Goal: Information Seeking & Learning: Learn about a topic

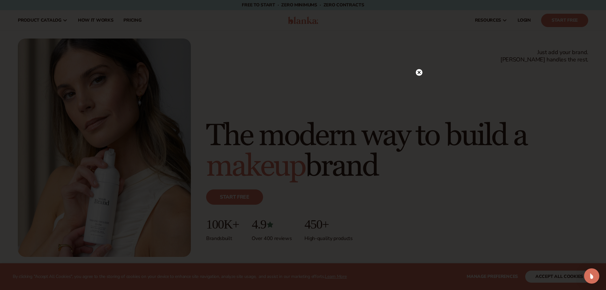
click at [419, 70] on circle at bounding box center [419, 72] width 7 height 7
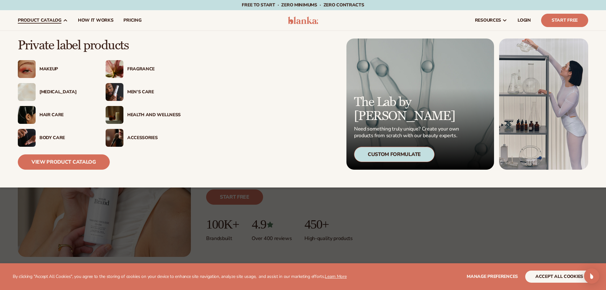
click at [140, 114] on div "Health And Wellness" at bounding box center [153, 114] width 53 height 5
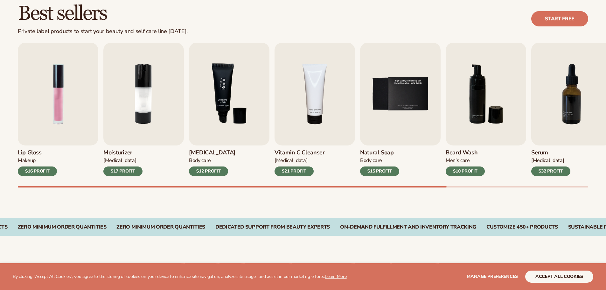
scroll to position [191, 0]
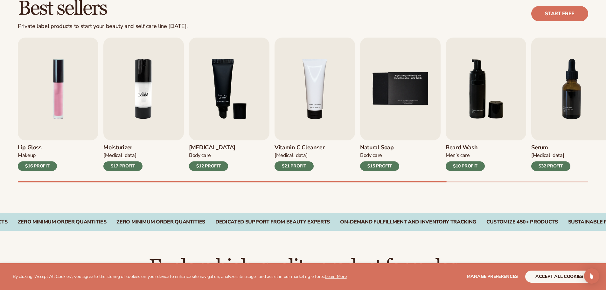
click at [149, 134] on img "2 / 9" at bounding box center [143, 89] width 80 height 103
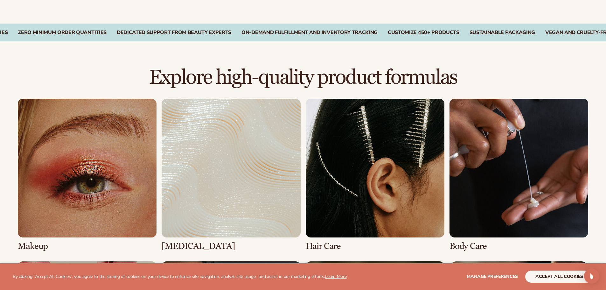
scroll to position [1257, 0]
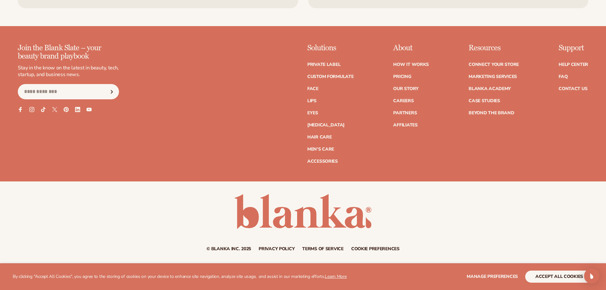
drag, startPoint x: 0, startPoint y: 98, endPoint x: 0, endPoint y: 253, distance: 154.8
click at [554, 277] on button "accept all cookies" at bounding box center [559, 276] width 68 height 12
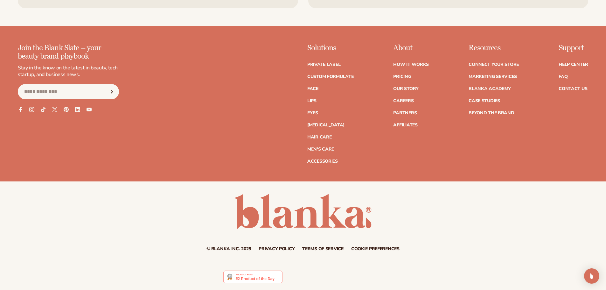
click at [480, 64] on link "Connect your store" at bounding box center [493, 64] width 50 height 4
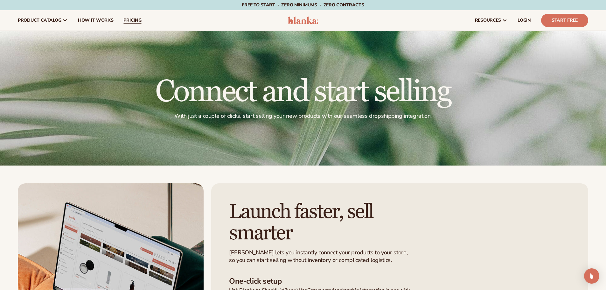
click at [134, 17] on link "pricing" at bounding box center [132, 20] width 28 height 20
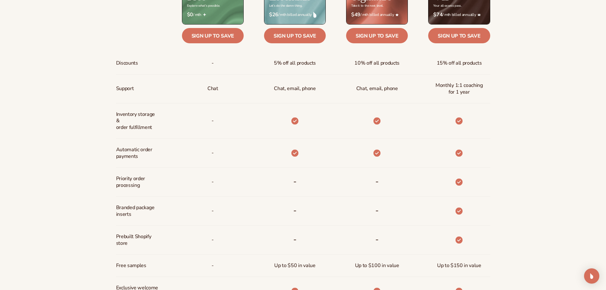
scroll to position [350, 0]
click at [0, 62] on div "Billed Monthly billed Yearly Billed Monthly billed Yearly Discounts Support Inv…" at bounding box center [303, 153] width 606 height 428
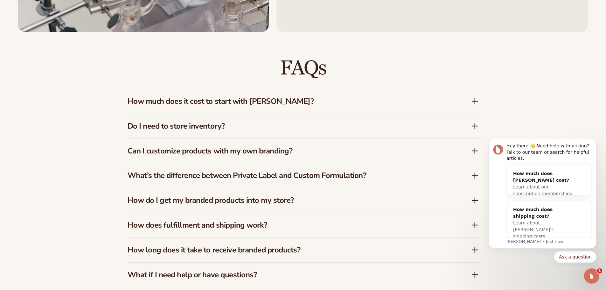
scroll to position [1017, 0]
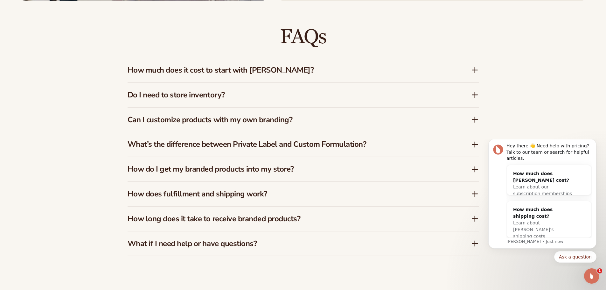
click at [233, 71] on h3 "How much does it cost to start with Blanka?" at bounding box center [289, 69] width 324 height 9
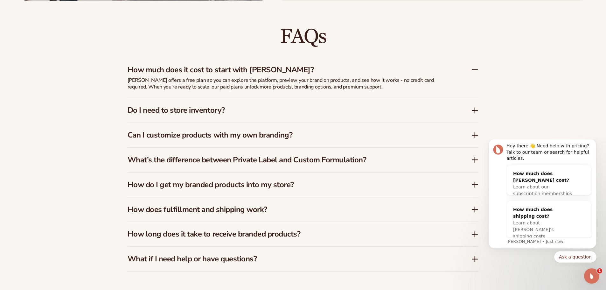
scroll to position [1049, 0]
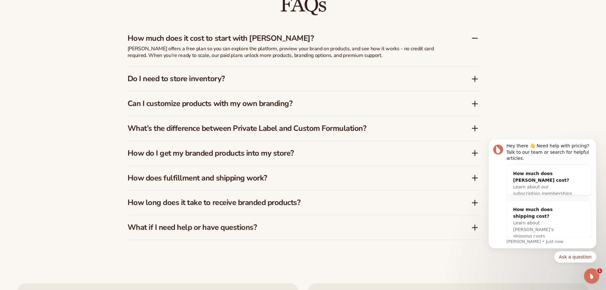
click at [195, 76] on h3 "Do I need to store inventory?" at bounding box center [289, 78] width 324 height 9
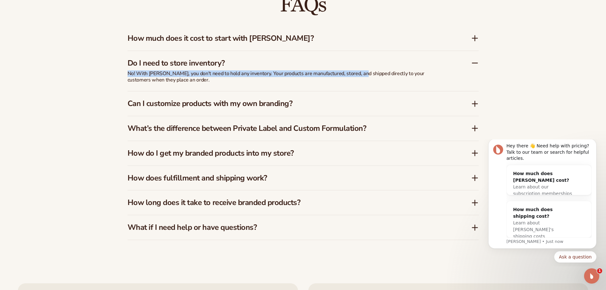
drag, startPoint x: 128, startPoint y: 76, endPoint x: 359, endPoint y: 74, distance: 230.8
click at [359, 74] on p "No! With Blanka, you don't need to hold any inventory. Your products are manufa…" at bounding box center [286, 76] width 318 height 13
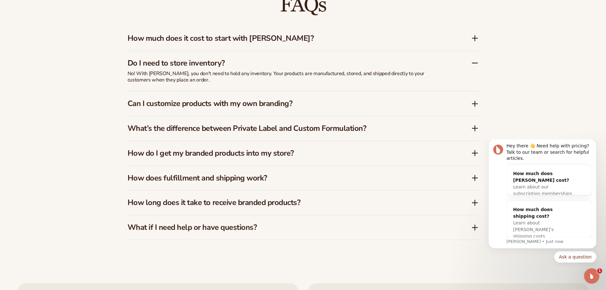
click at [166, 103] on h3 "Can I customize products with my own branding?" at bounding box center [289, 103] width 324 height 9
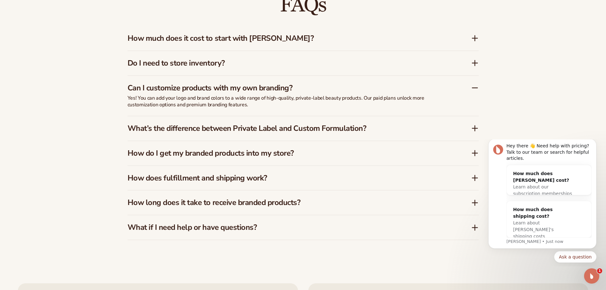
click at [190, 129] on h3 "What’s the difference between Private Label and Custom Formulation?" at bounding box center [289, 128] width 324 height 9
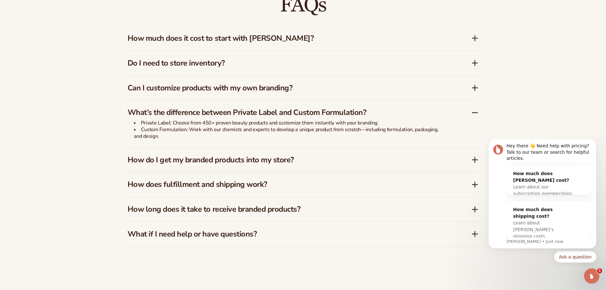
click at [209, 160] on h3 "How do I get my branded products into my store?" at bounding box center [289, 159] width 324 height 9
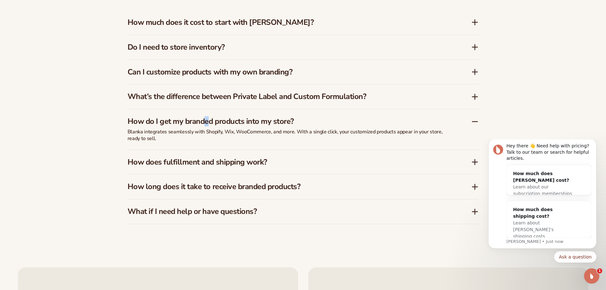
scroll to position [1081, 0]
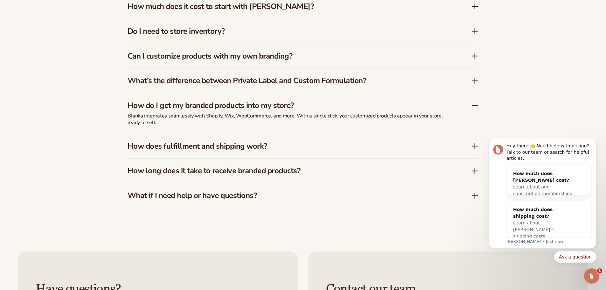
click at [23, 149] on div "FAQs How much does it cost to start with Blanka? Blanka offers a free plan so y…" at bounding box center [303, 85] width 606 height 296
click at [337, 144] on h3 "How does fulfillment and shipping work?" at bounding box center [289, 145] width 324 height 9
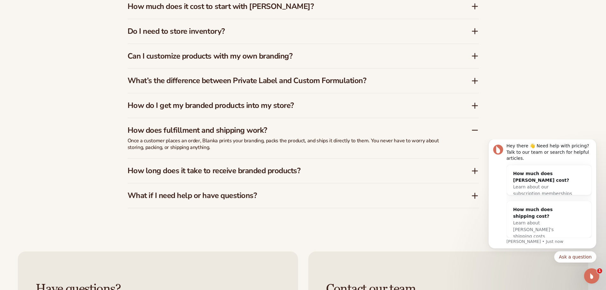
click at [221, 174] on h3 "How long does it take to receive branded products?" at bounding box center [289, 170] width 324 height 9
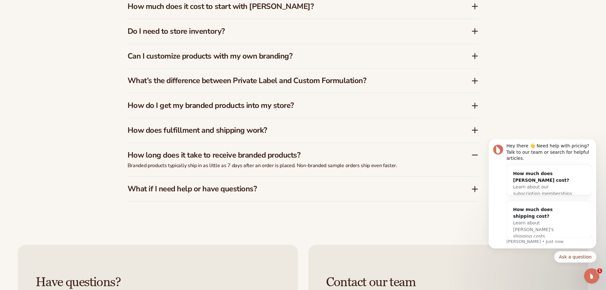
click at [229, 181] on div "What if I need help or have questions?" at bounding box center [302, 188] width 351 height 24
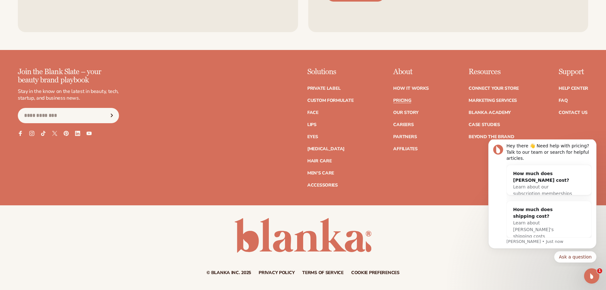
scroll to position [1449, 0]
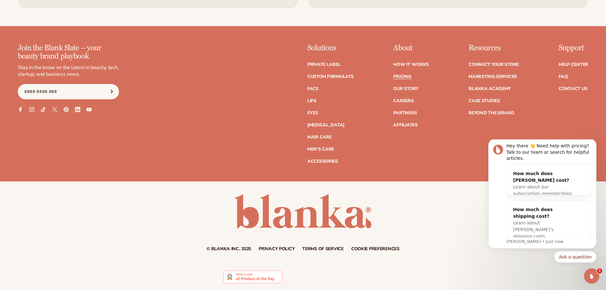
drag, startPoint x: 562, startPoint y: 89, endPoint x: 522, endPoint y: 88, distance: 40.4
click at [426, 63] on link "How It Works" at bounding box center [411, 64] width 36 height 4
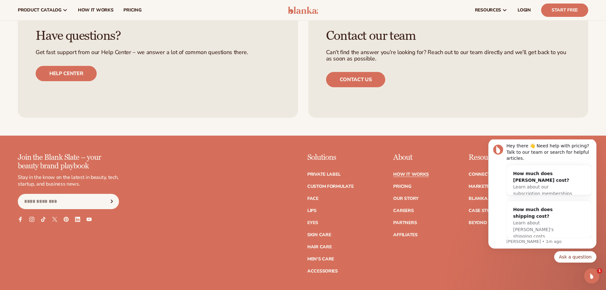
scroll to position [1558, 0]
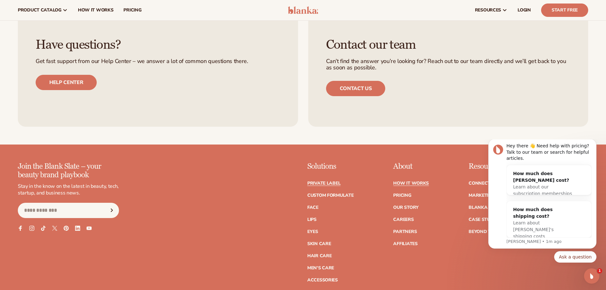
click at [330, 181] on link "Private label" at bounding box center [323, 183] width 33 height 4
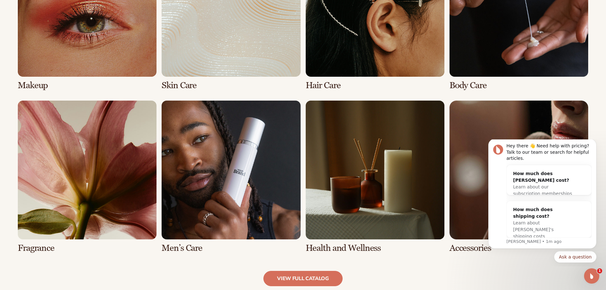
scroll to position [636, 0]
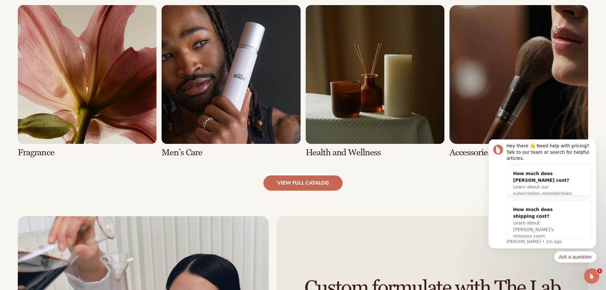
click at [316, 186] on link "view full catalog" at bounding box center [302, 182] width 79 height 15
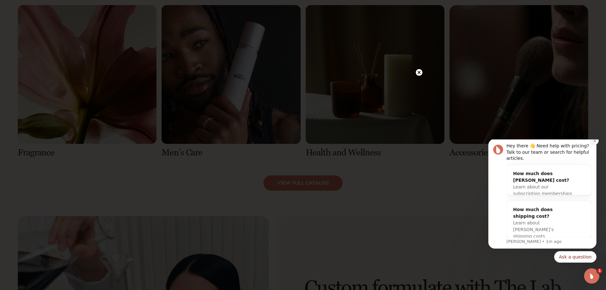
click at [594, 144] on button "Dismiss notification" at bounding box center [594, 140] width 8 height 8
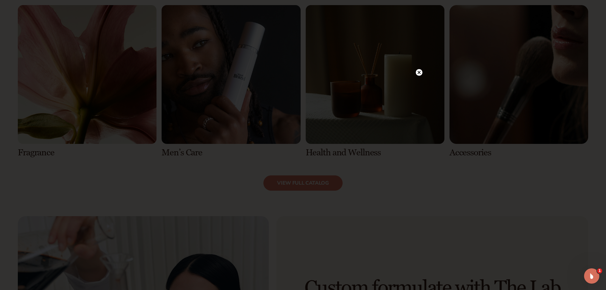
click at [419, 72] on circle at bounding box center [419, 72] width 7 height 7
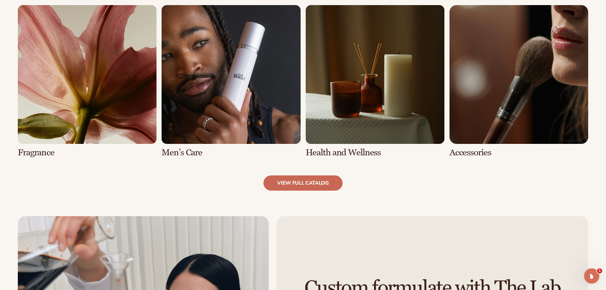
click at [312, 188] on link "view full catalog" at bounding box center [302, 182] width 79 height 15
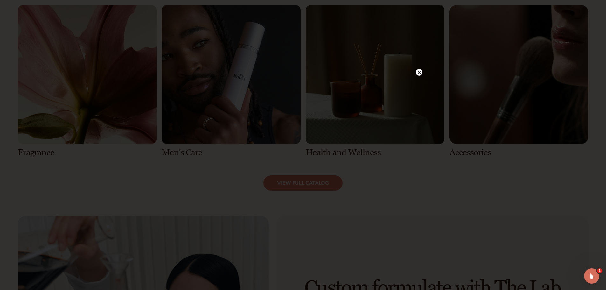
click at [421, 70] on circle at bounding box center [419, 72] width 7 height 7
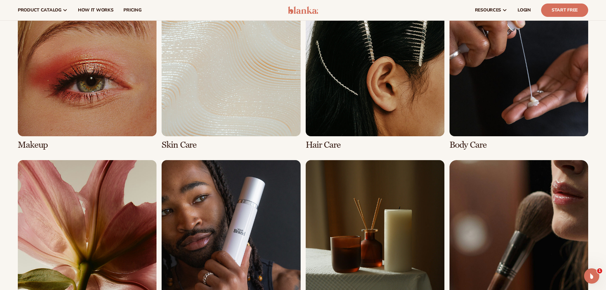
scroll to position [477, 0]
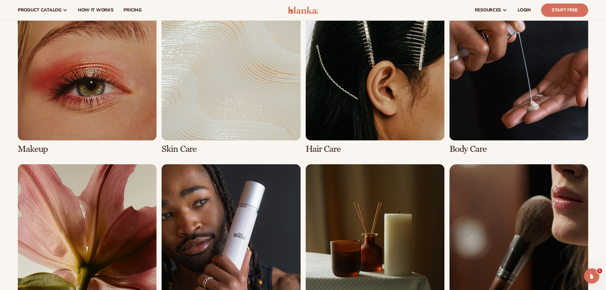
drag, startPoint x: 331, startPoint y: 97, endPoint x: 395, endPoint y: 90, distance: 64.7
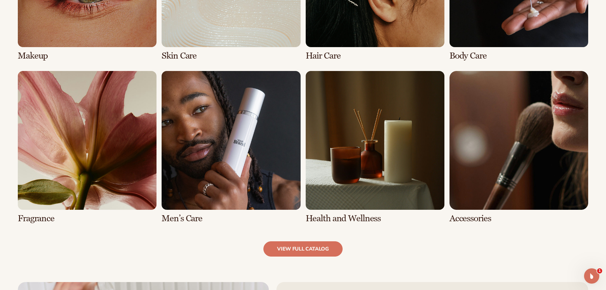
scroll to position [636, 0]
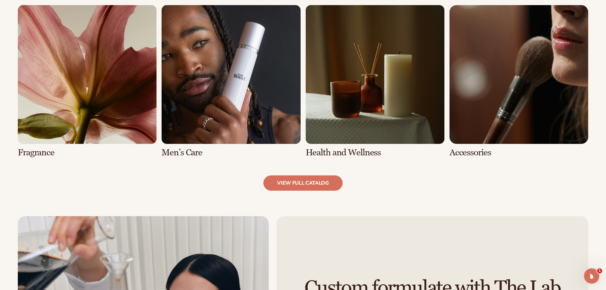
click at [368, 88] on link "7 / 8" at bounding box center [375, 81] width 139 height 152
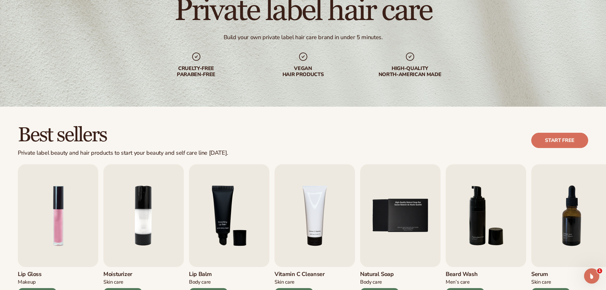
scroll to position [223, 0]
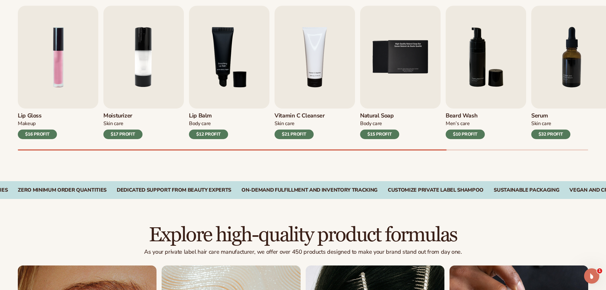
click at [366, 114] on h3 "Natural Soap" at bounding box center [379, 115] width 39 height 7
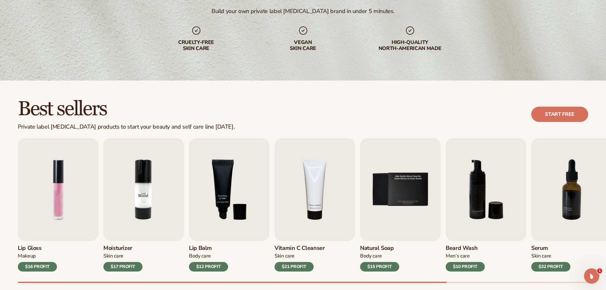
scroll to position [191, 0]
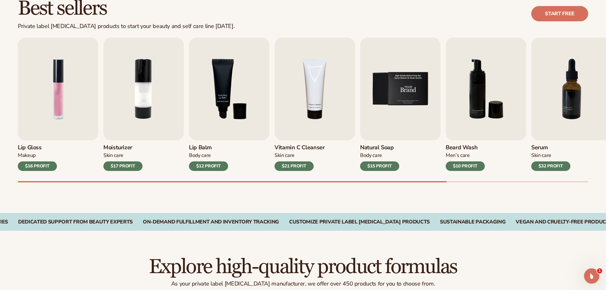
click at [391, 85] on img "5 / 9" at bounding box center [400, 89] width 80 height 103
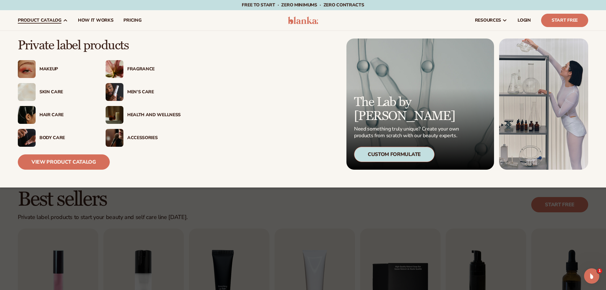
click at [51, 94] on div "Skin Care" at bounding box center [65, 91] width 53 height 5
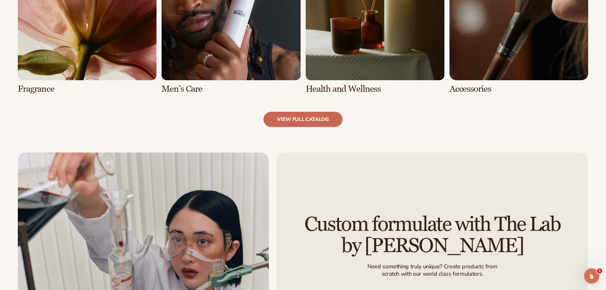
click at [315, 116] on link "view full catalog" at bounding box center [302, 119] width 79 height 15
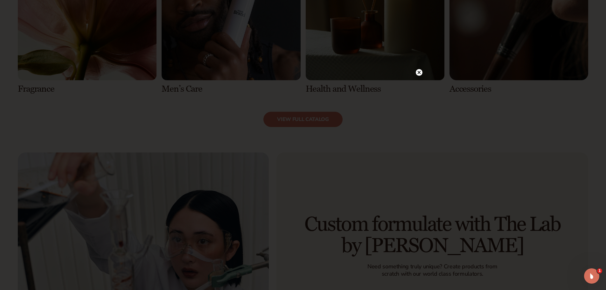
click at [485, 127] on div at bounding box center [303, 145] width 606 height 290
click at [418, 76] on icon at bounding box center [419, 72] width 7 height 7
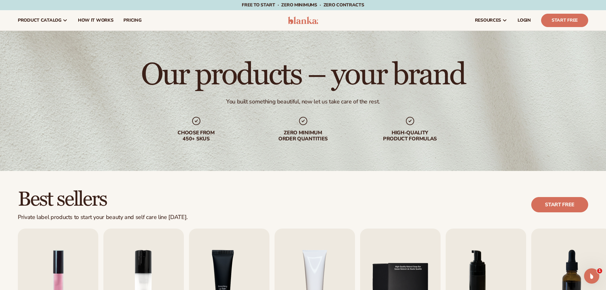
drag, startPoint x: 264, startPoint y: 214, endPoint x: 221, endPoint y: -23, distance: 241.3
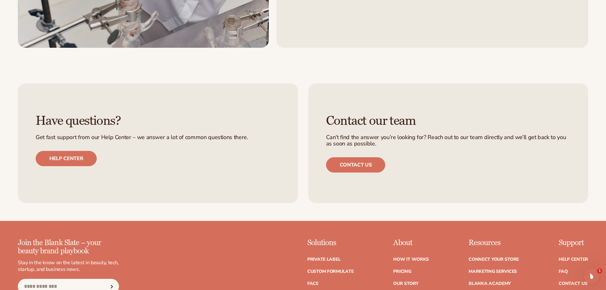
scroll to position [1257, 0]
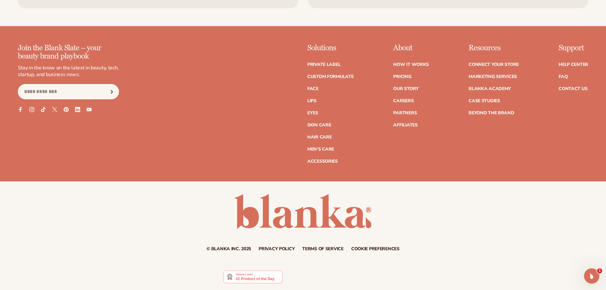
drag, startPoint x: 0, startPoint y: 252, endPoint x: 79, endPoint y: 251, distance: 78.5
click at [583, 89] on link "Contact Us" at bounding box center [572, 88] width 29 height 4
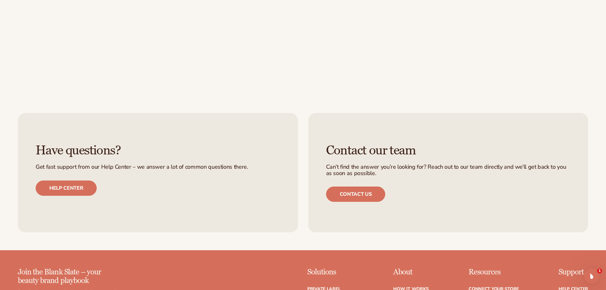
scroll to position [477, 0]
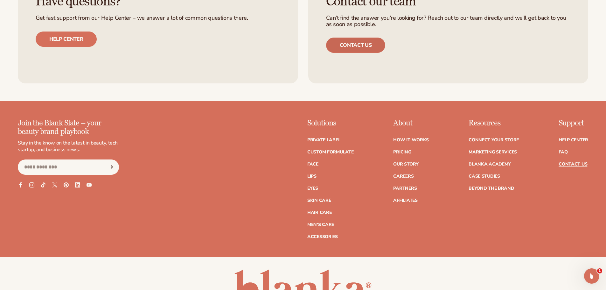
click at [354, 43] on link "Contact us" at bounding box center [355, 45] width 59 height 15
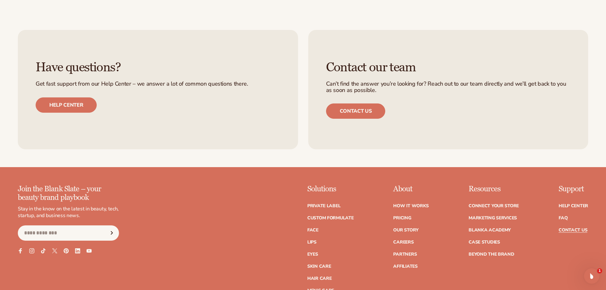
scroll to position [509, 0]
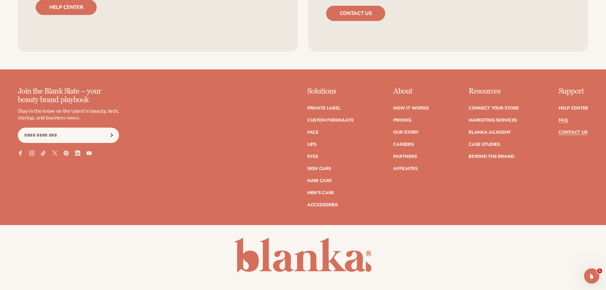
click at [565, 122] on link "FAQ" at bounding box center [562, 120] width 9 height 4
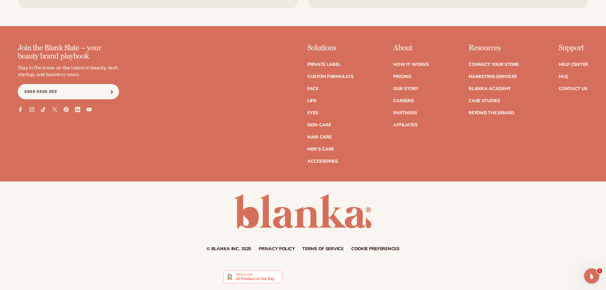
drag, startPoint x: 339, startPoint y: 221, endPoint x: 142, endPoint y: 148, distance: 210.1
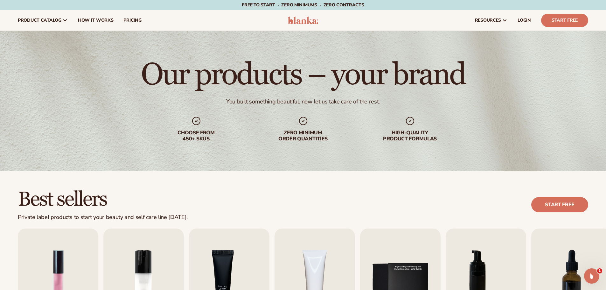
drag, startPoint x: 142, startPoint y: 148, endPoint x: 173, endPoint y: 14, distance: 137.4
click at [308, 24] on header "Cart product catalog The Lab by Blanka" at bounding box center [303, 20] width 606 height 20
click at [310, 21] on img at bounding box center [303, 21] width 30 height 8
